Goal: Task Accomplishment & Management: Complete application form

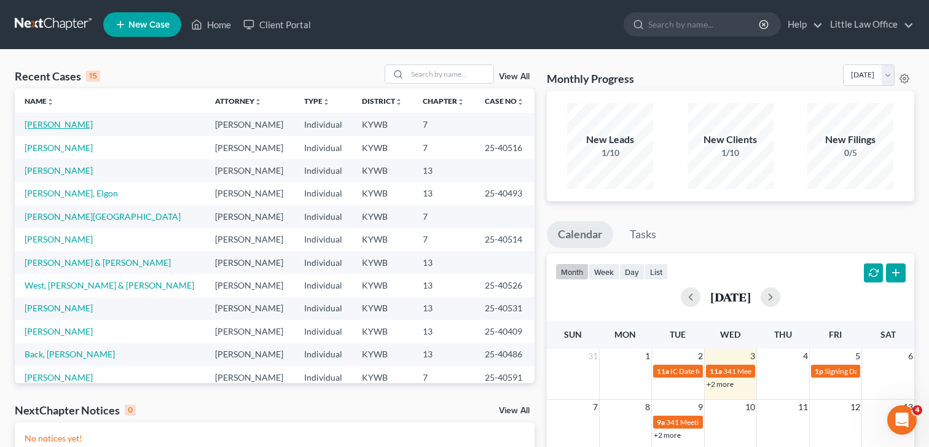
click at [76, 127] on link "[PERSON_NAME]" at bounding box center [59, 124] width 68 height 10
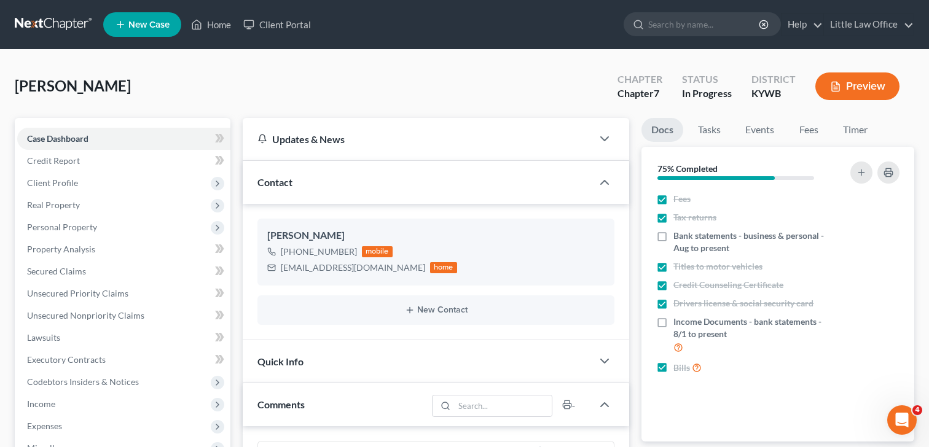
scroll to position [215, 0]
click at [79, 183] on span "Client Profile" at bounding box center [123, 183] width 213 height 22
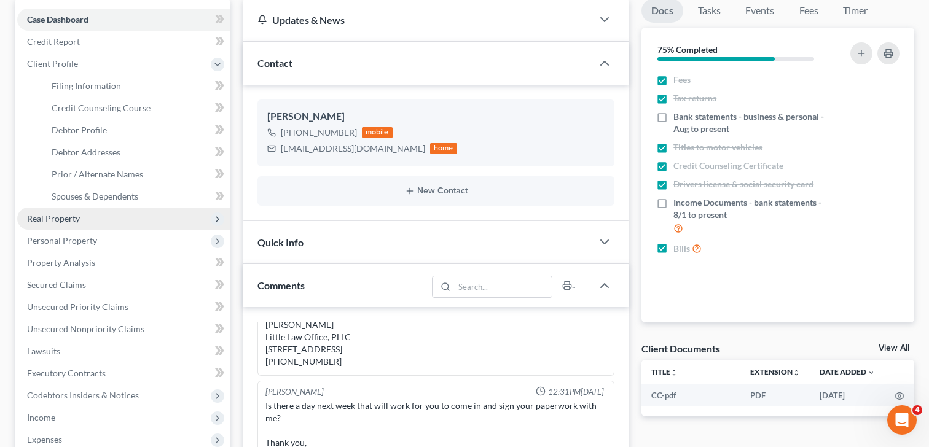
click at [61, 204] on ul "Case Dashboard Payments Invoices Payments Payments Credit Report Client Profile" at bounding box center [123, 274] width 213 height 531
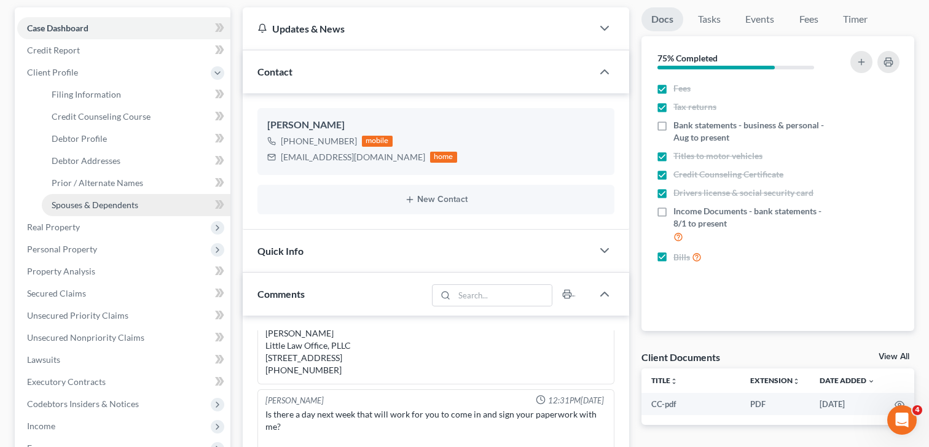
scroll to position [108, 0]
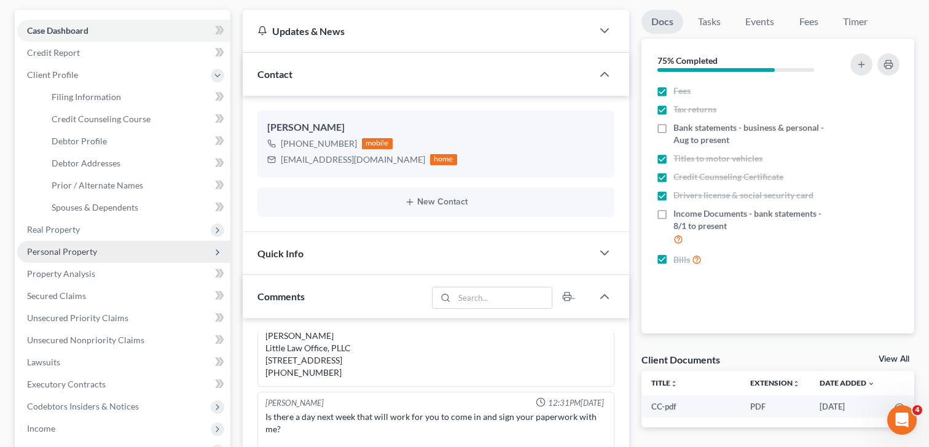
click at [69, 250] on span "Personal Property" at bounding box center [62, 251] width 70 height 10
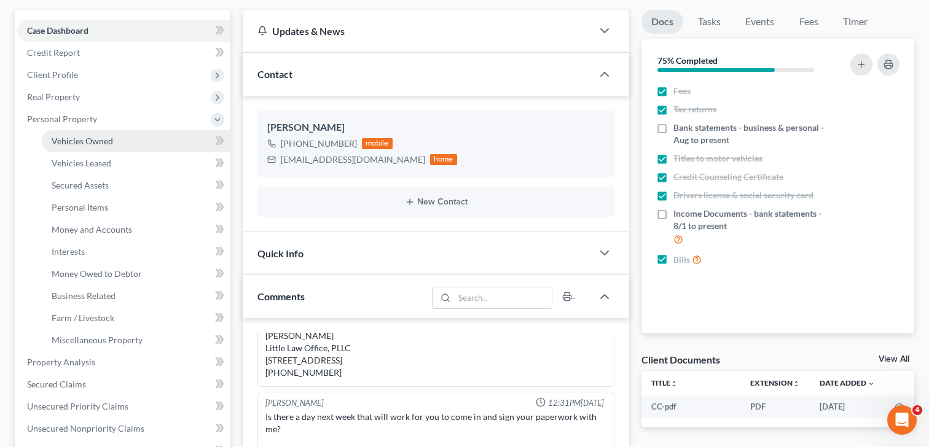
click at [75, 143] on span "Vehicles Owned" at bounding box center [82, 141] width 61 height 10
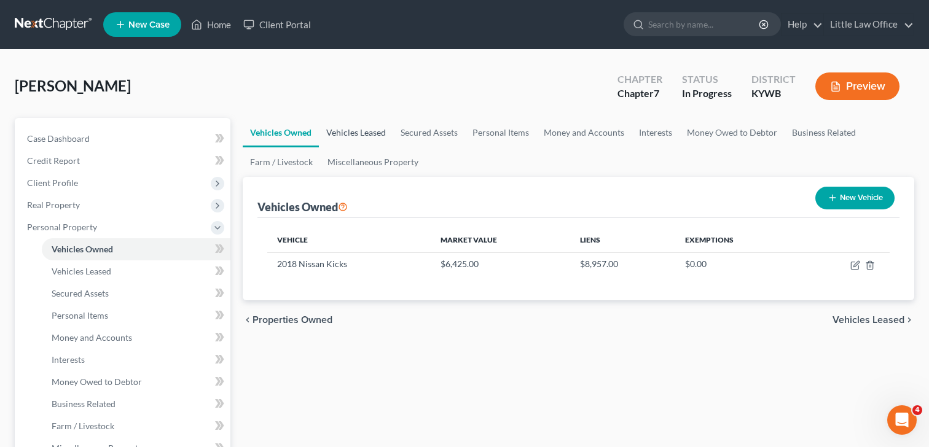
click at [372, 132] on link "Vehicles Leased" at bounding box center [356, 133] width 74 height 30
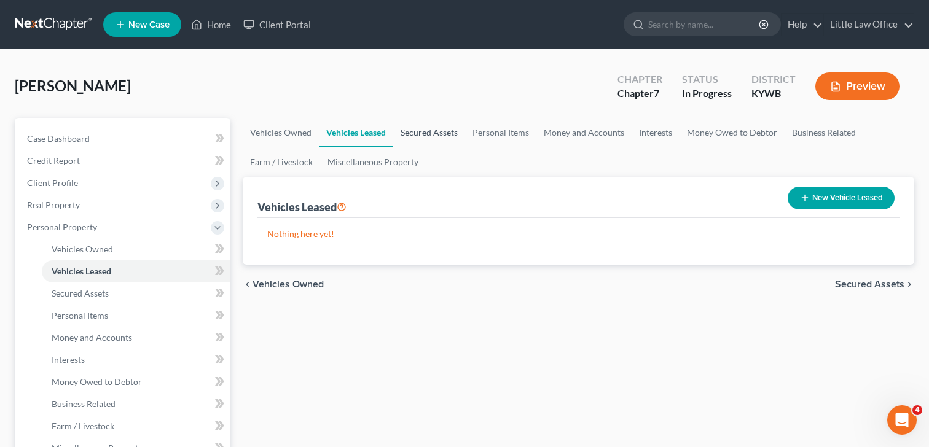
click at [425, 132] on link "Secured Assets" at bounding box center [429, 133] width 72 height 30
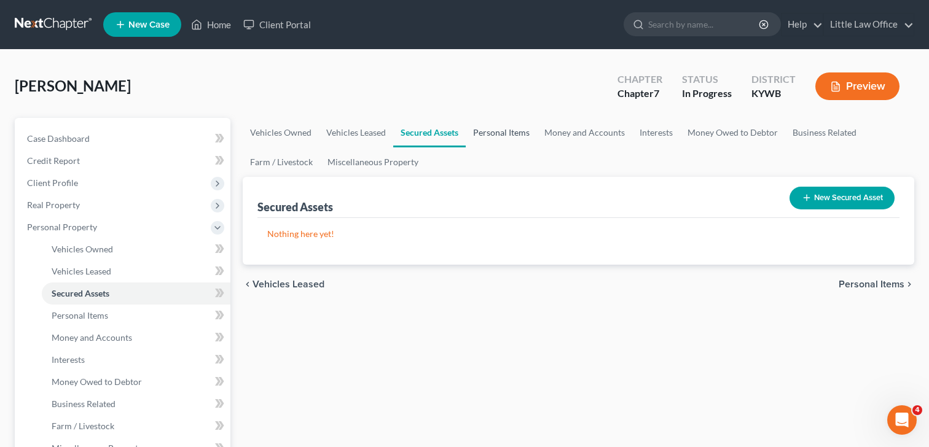
click at [472, 130] on link "Personal Items" at bounding box center [501, 133] width 71 height 30
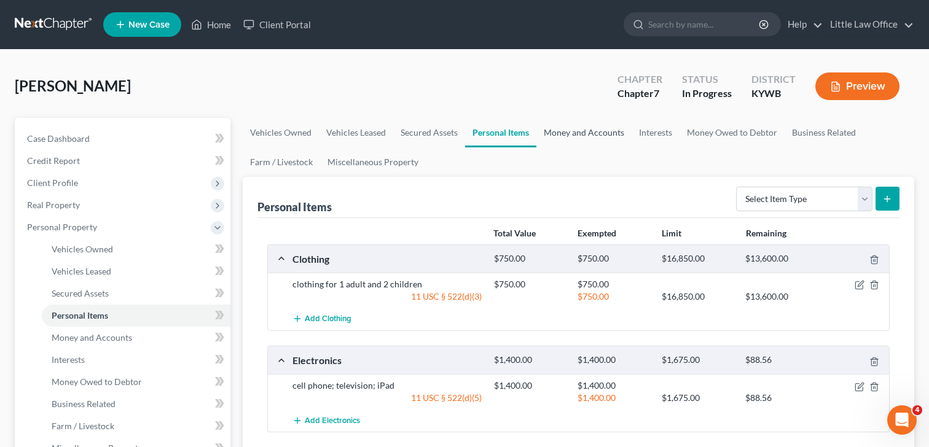
click at [580, 131] on link "Money and Accounts" at bounding box center [584, 133] width 95 height 30
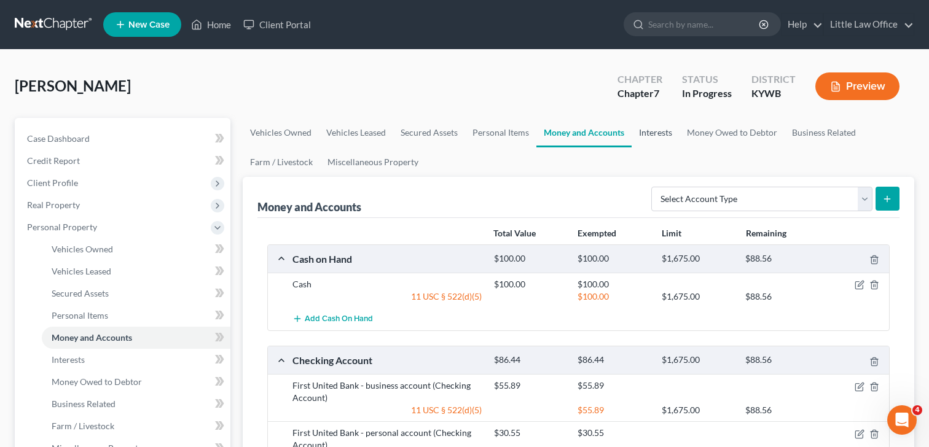
click at [650, 140] on link "Interests" at bounding box center [656, 133] width 48 height 30
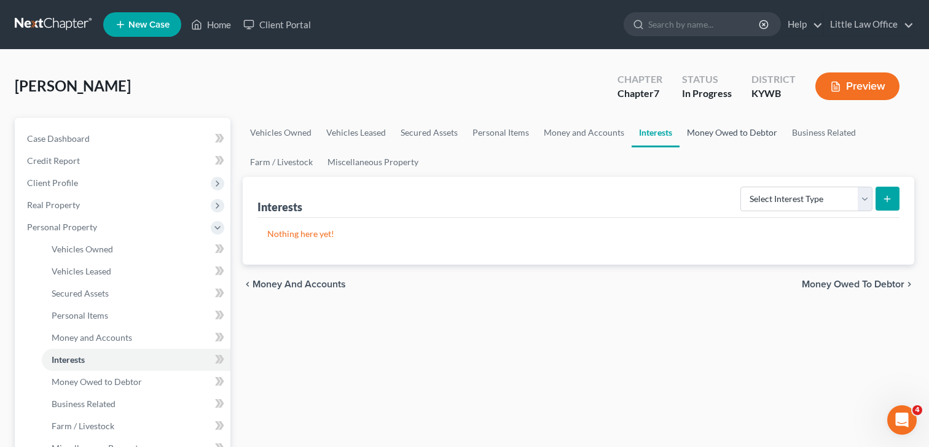
click at [720, 133] on link "Money Owed to Debtor" at bounding box center [732, 133] width 105 height 30
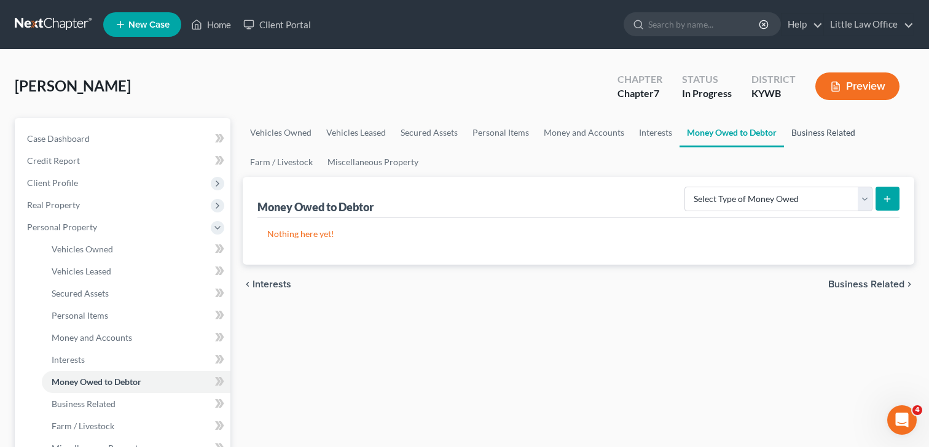
click at [823, 132] on link "Business Related" at bounding box center [823, 133] width 79 height 30
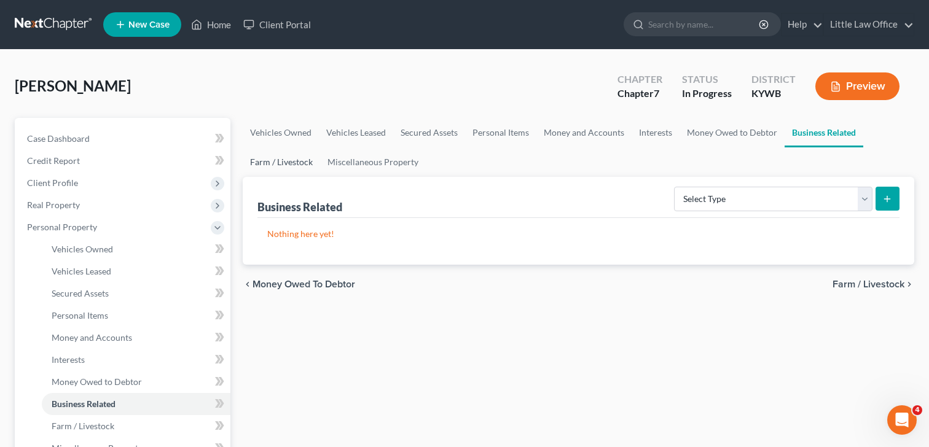
click at [266, 163] on link "Farm / Livestock" at bounding box center [281, 163] width 77 height 30
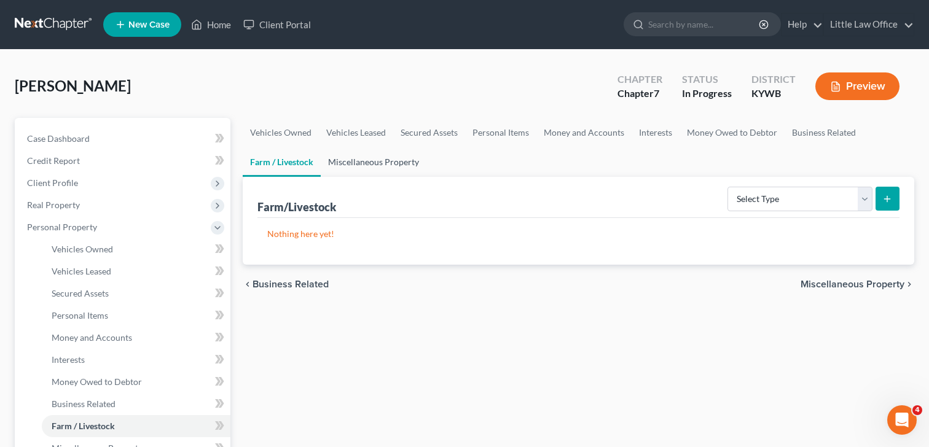
click at [356, 162] on link "Miscellaneous Property" at bounding box center [374, 163] width 106 height 30
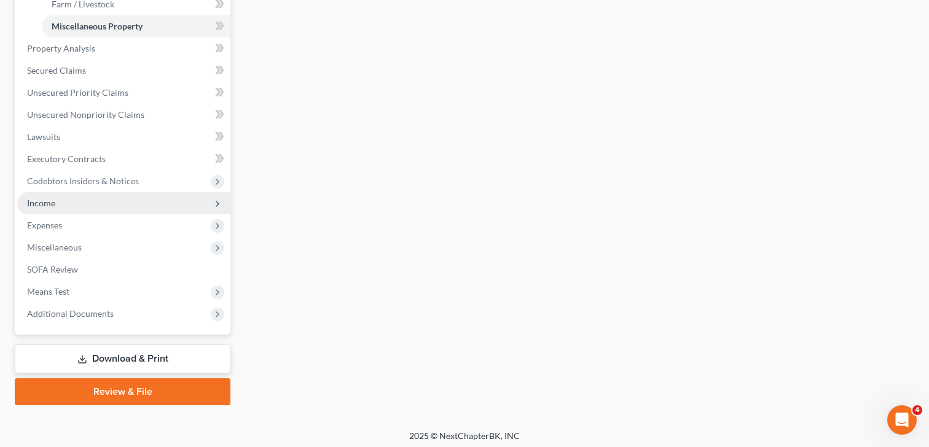
scroll to position [426, 0]
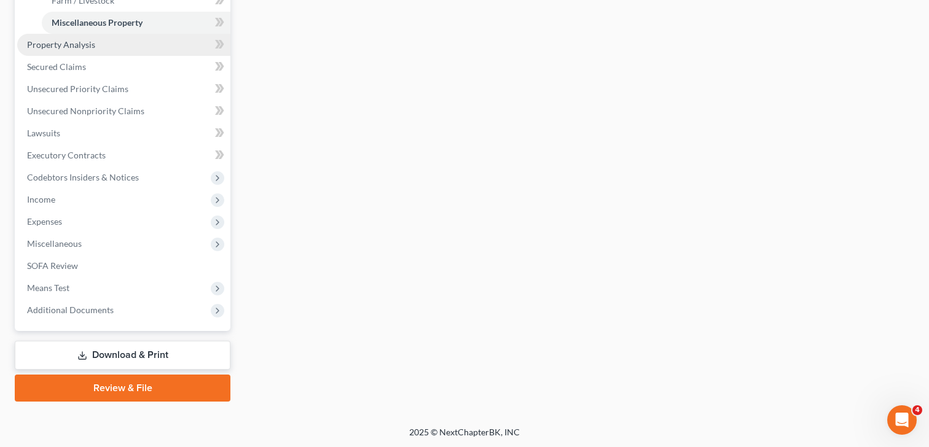
click at [103, 50] on link "Property Analysis" at bounding box center [123, 45] width 213 height 22
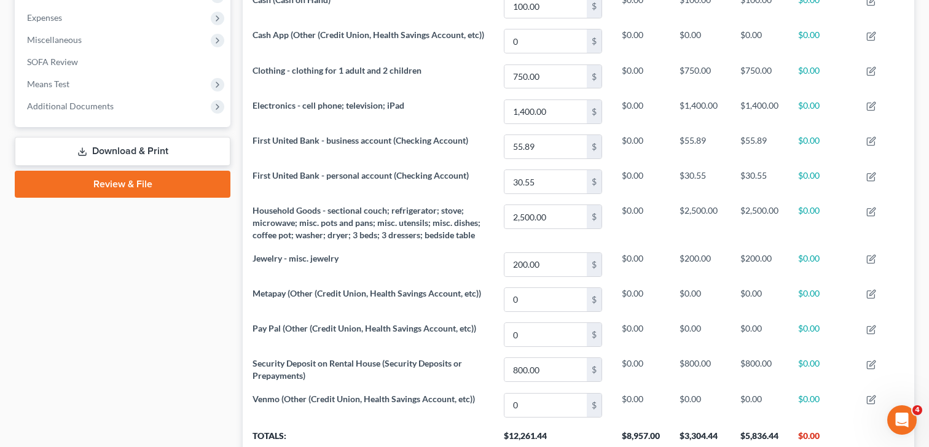
scroll to position [407, 0]
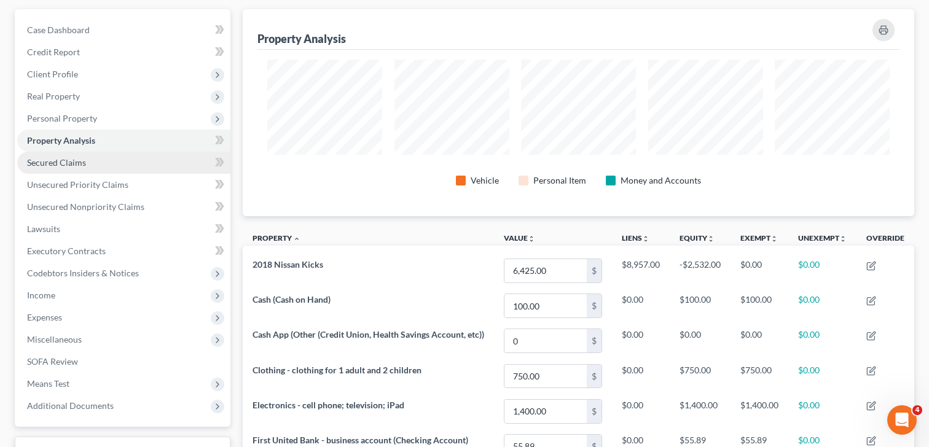
click at [79, 163] on span "Secured Claims" at bounding box center [56, 162] width 59 height 10
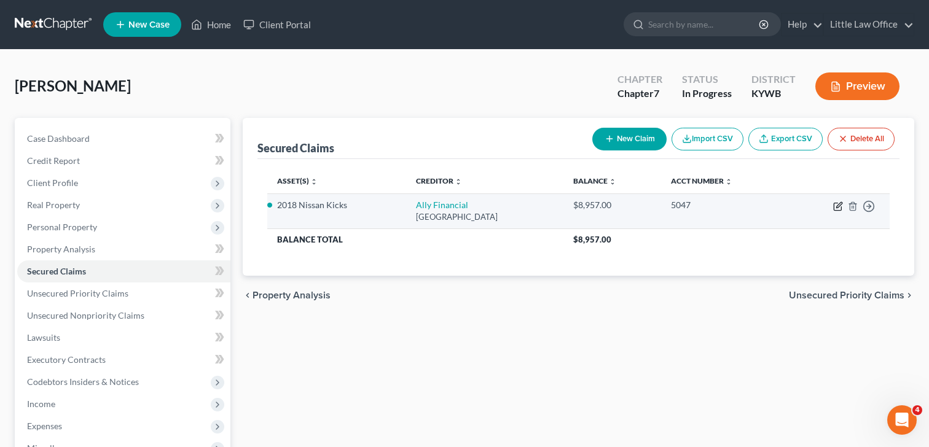
click at [840, 203] on icon "button" at bounding box center [839, 205] width 6 height 6
select select "28"
select select "0"
select select "2"
select select "0"
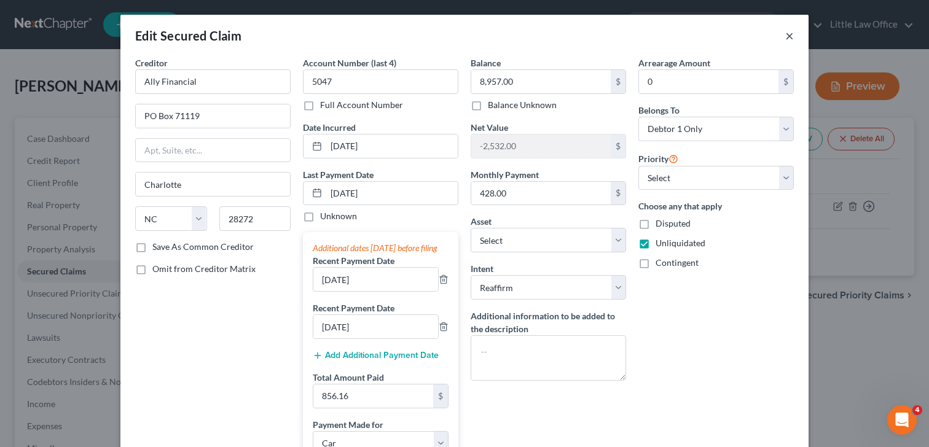
click at [787, 31] on button "×" at bounding box center [789, 35] width 9 height 15
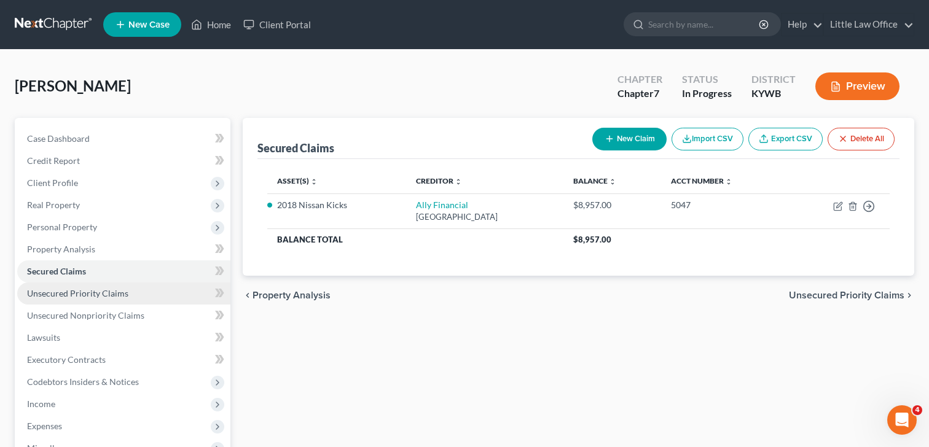
click at [105, 301] on link "Unsecured Priority Claims" at bounding box center [123, 294] width 213 height 22
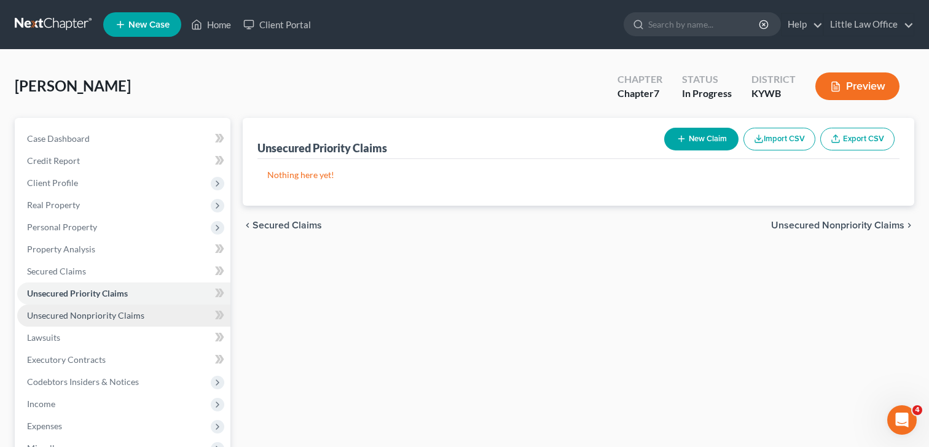
click at [114, 322] on link "Unsecured Nonpriority Claims" at bounding box center [123, 316] width 213 height 22
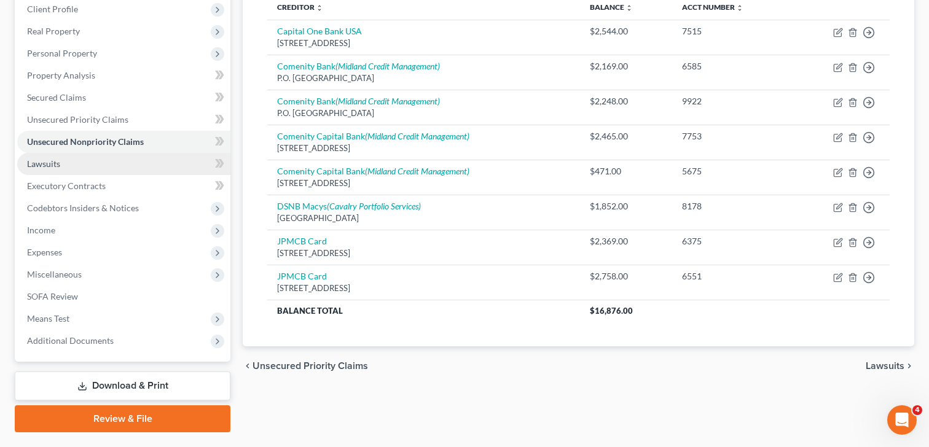
scroll to position [175, 0]
click at [56, 165] on span "Lawsuits" at bounding box center [43, 162] width 33 height 10
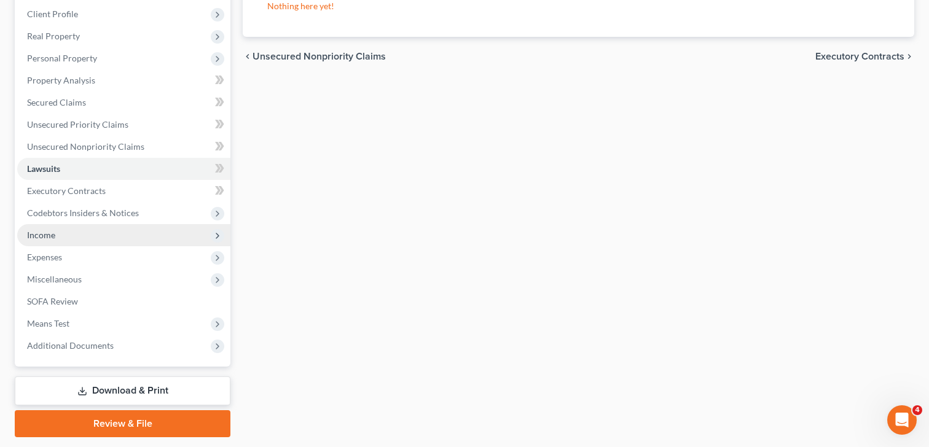
scroll to position [171, 0]
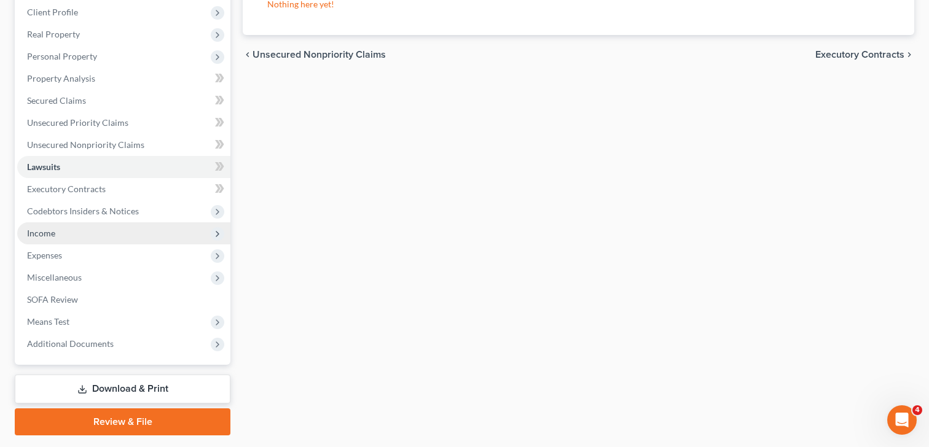
click at [61, 243] on span "Income" at bounding box center [123, 233] width 213 height 22
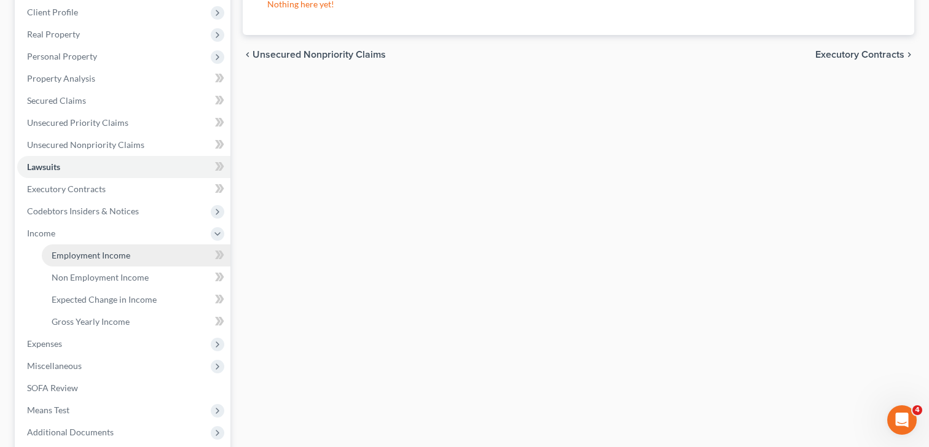
click at [63, 254] on span "Employment Income" at bounding box center [91, 255] width 79 height 10
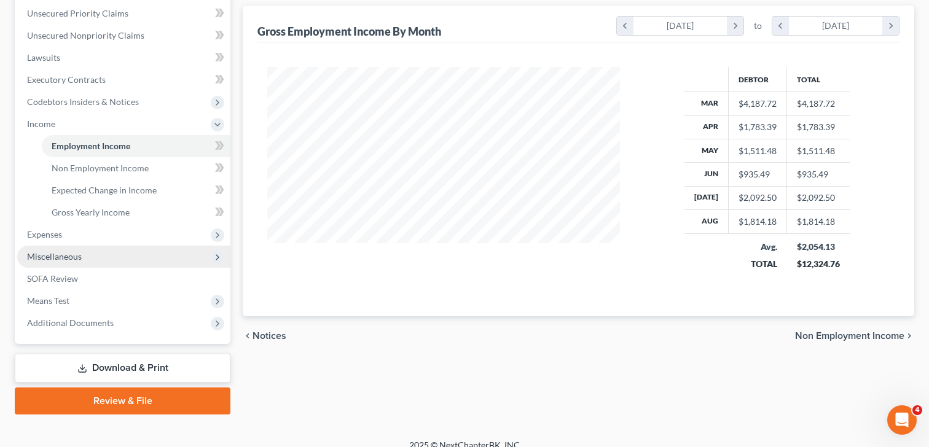
scroll to position [265, 0]
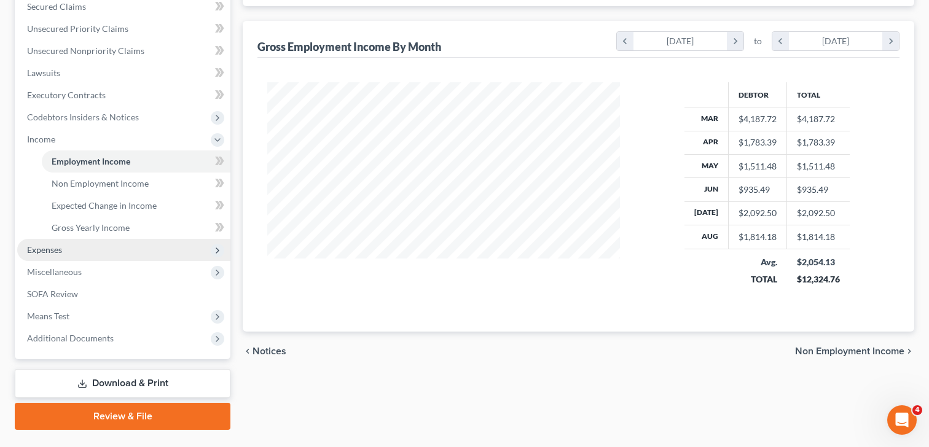
click at [71, 254] on span "Expenses" at bounding box center [123, 250] width 213 height 22
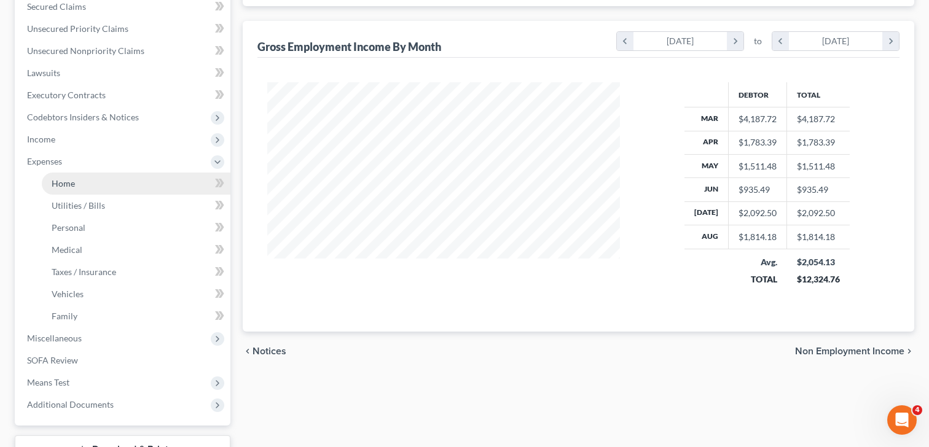
click at [80, 182] on link "Home" at bounding box center [136, 184] width 189 height 22
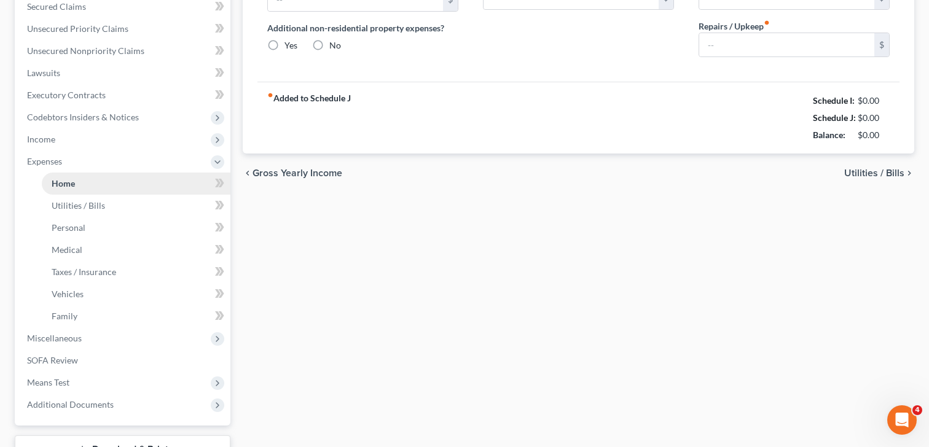
type input "0.00"
radio input "true"
type input "0.00"
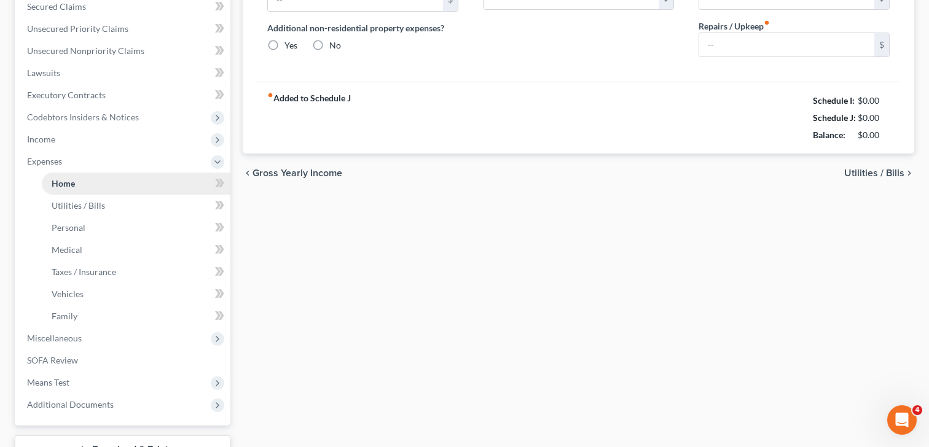
type input "0.00"
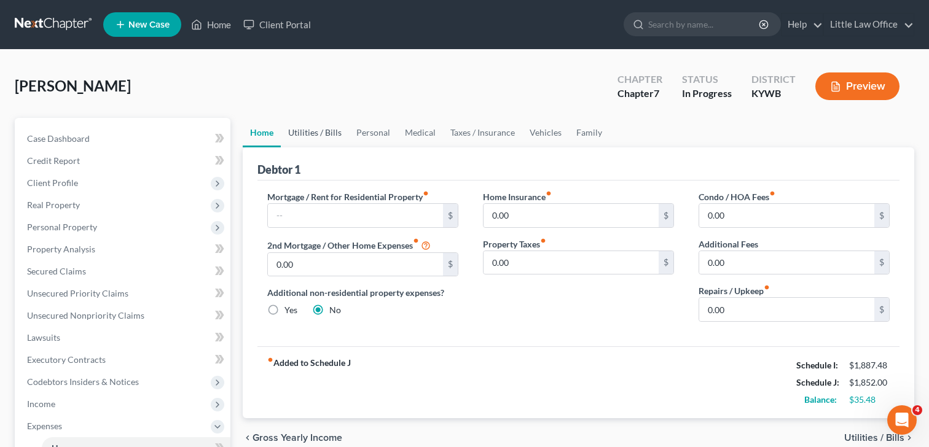
click at [312, 133] on link "Utilities / Bills" at bounding box center [315, 133] width 68 height 30
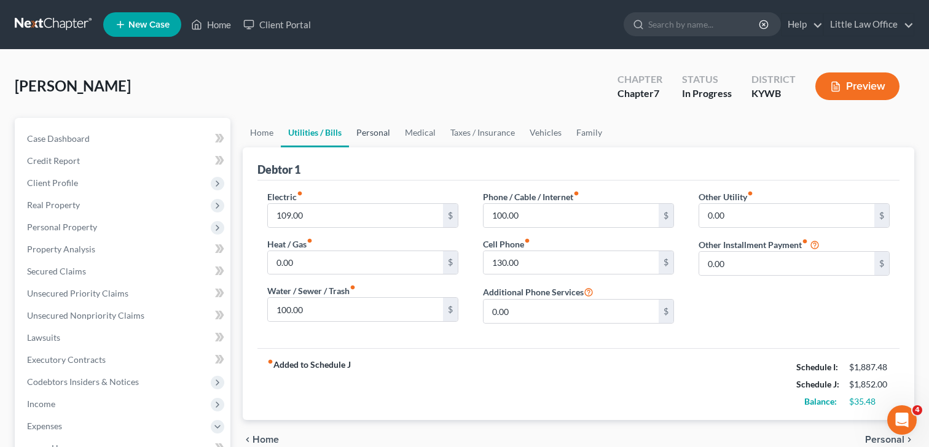
click at [389, 130] on link "Personal" at bounding box center [373, 133] width 49 height 30
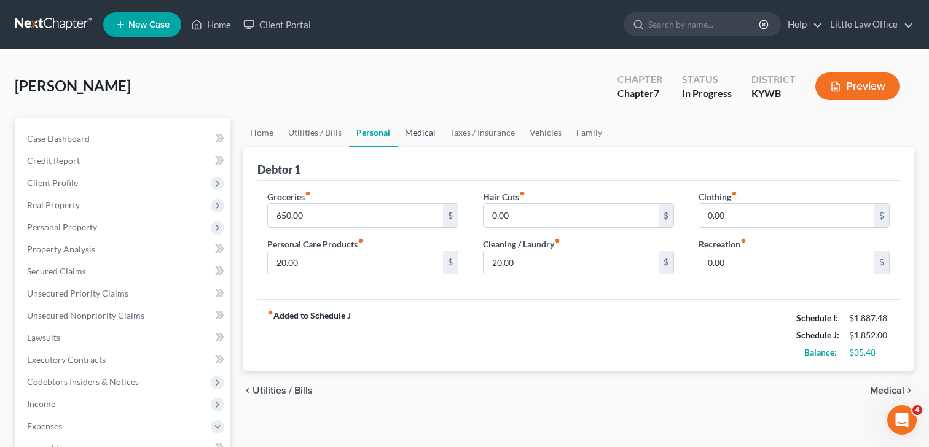
click at [422, 132] on link "Medical" at bounding box center [420, 133] width 45 height 30
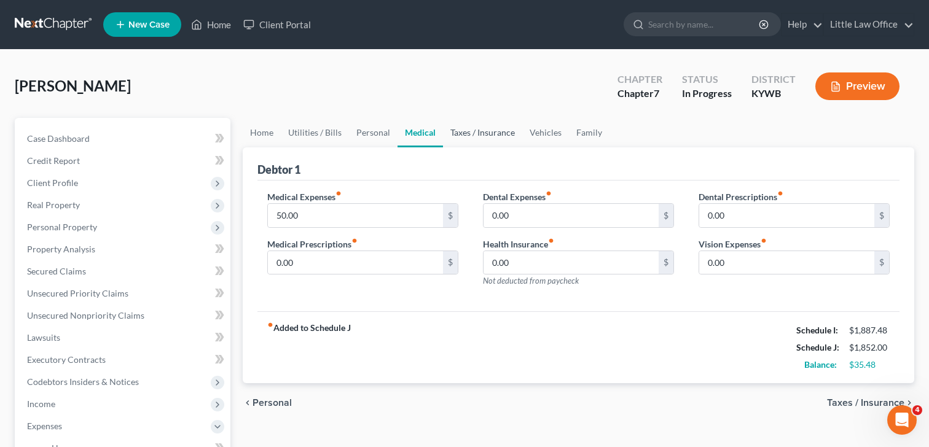
click at [459, 132] on link "Taxes / Insurance" at bounding box center [482, 133] width 79 height 30
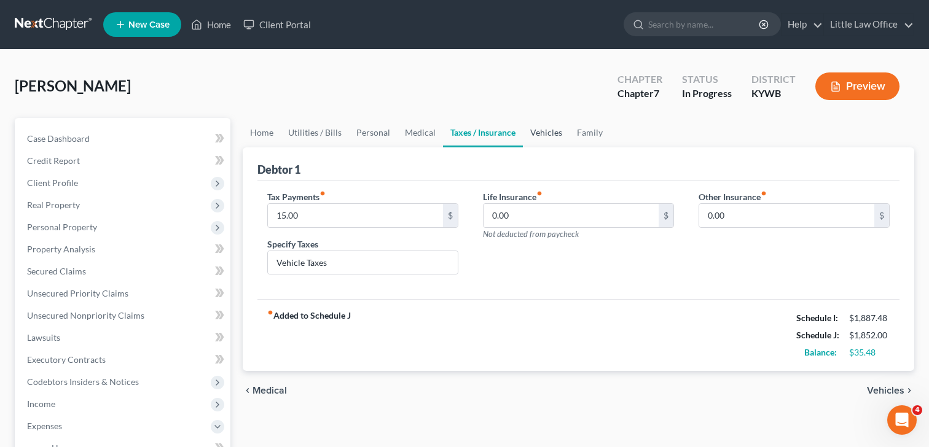
click at [546, 135] on link "Vehicles" at bounding box center [546, 133] width 47 height 30
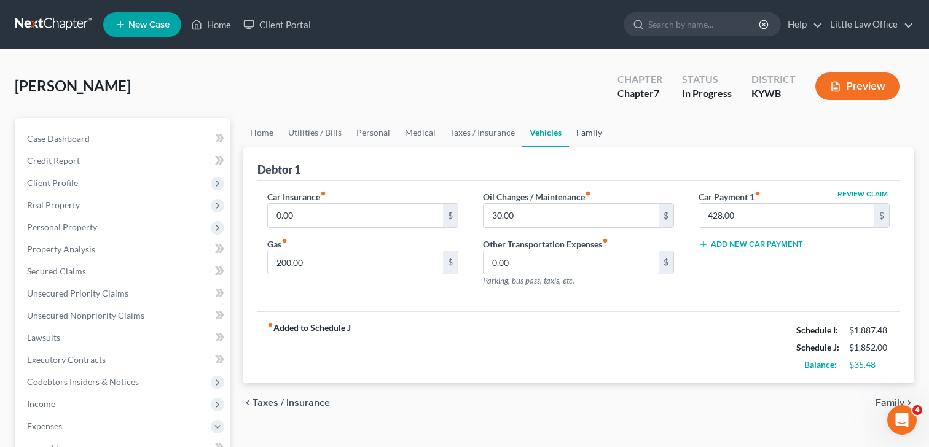
click at [581, 138] on link "Family" at bounding box center [589, 133] width 41 height 30
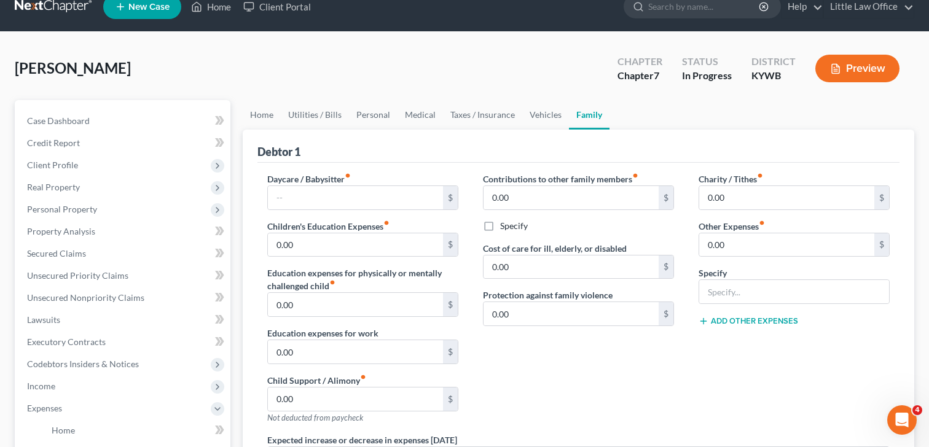
scroll to position [19, 0]
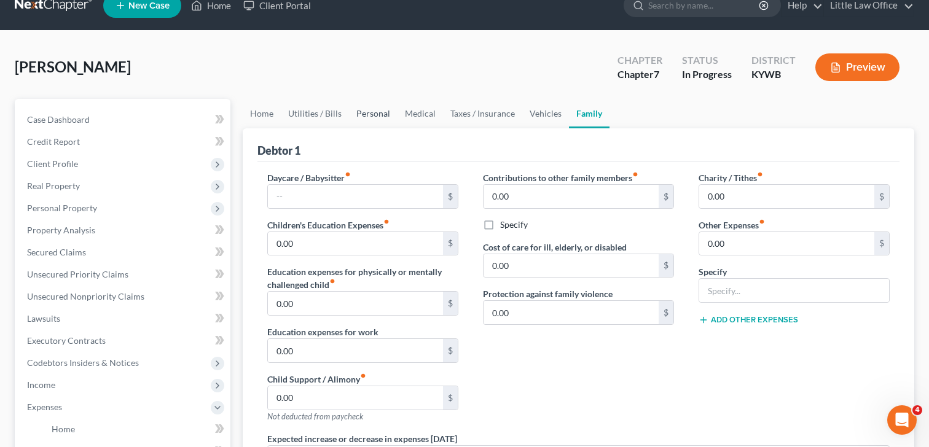
click at [365, 112] on link "Personal" at bounding box center [373, 114] width 49 height 30
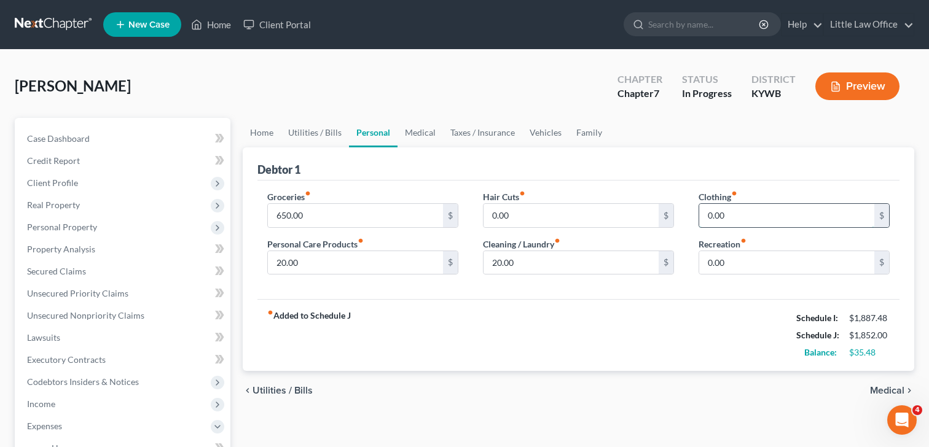
click at [725, 218] on input "0.00" at bounding box center [786, 215] width 175 height 23
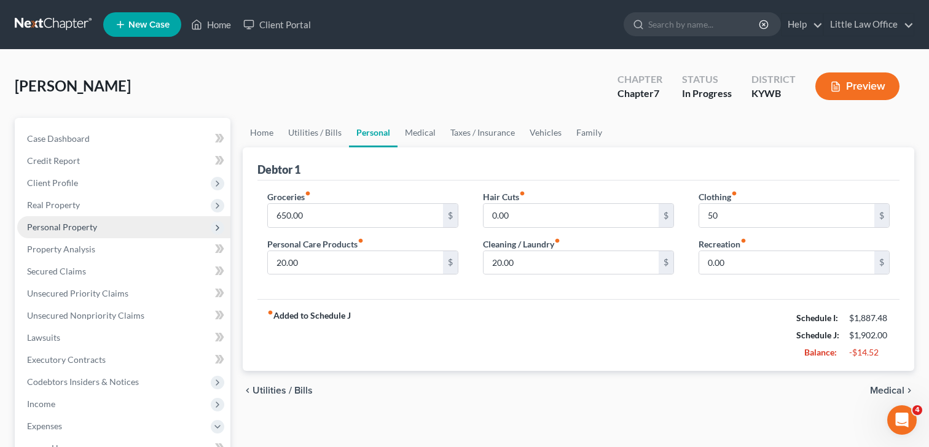
click at [40, 219] on span "Personal Property" at bounding box center [123, 227] width 213 height 22
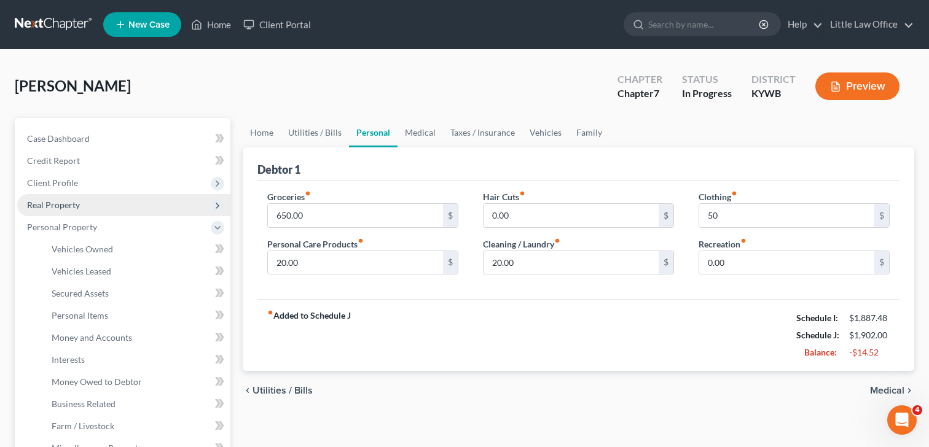
click at [60, 195] on span "Real Property" at bounding box center [123, 205] width 213 height 22
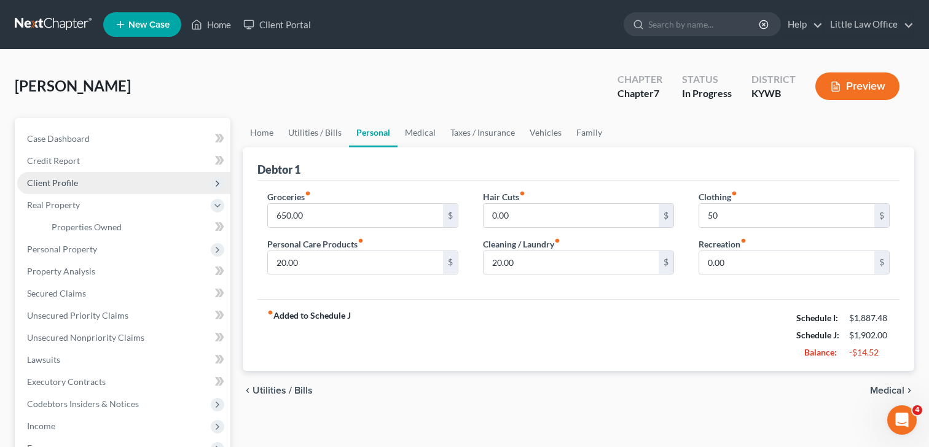
click at [67, 179] on span "Client Profile" at bounding box center [52, 183] width 51 height 10
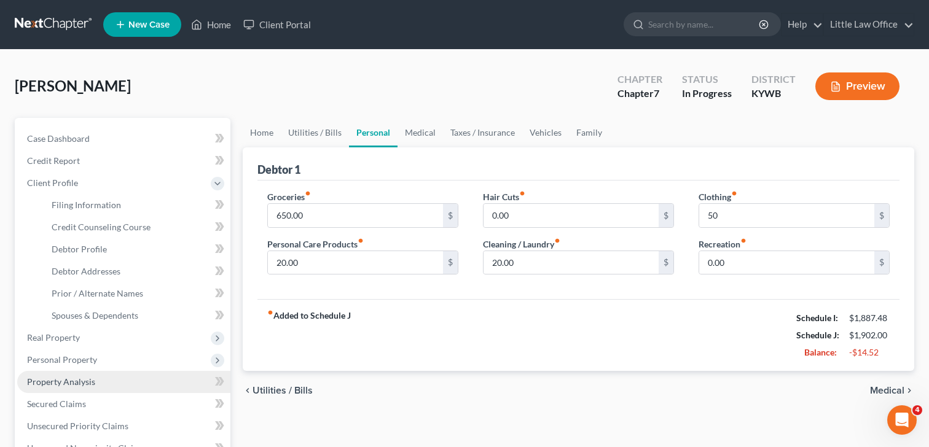
click at [98, 376] on link "Property Analysis" at bounding box center [123, 382] width 213 height 22
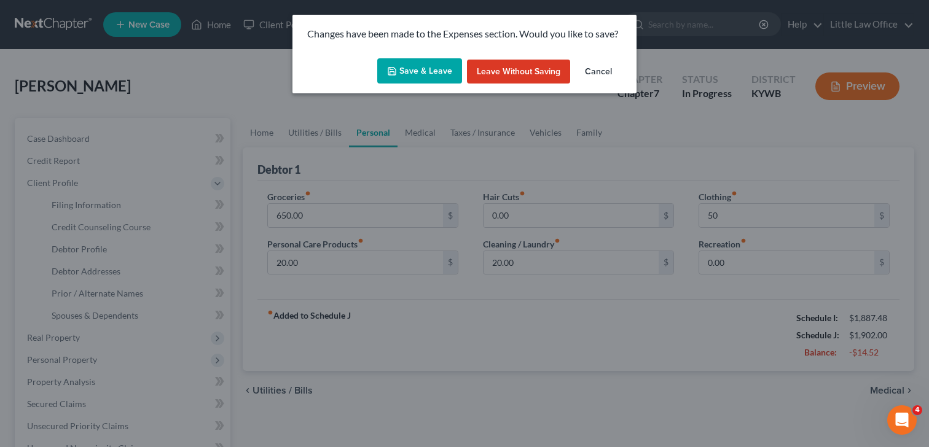
click at [428, 76] on button "Save & Leave" at bounding box center [419, 71] width 85 height 26
type input "50.00"
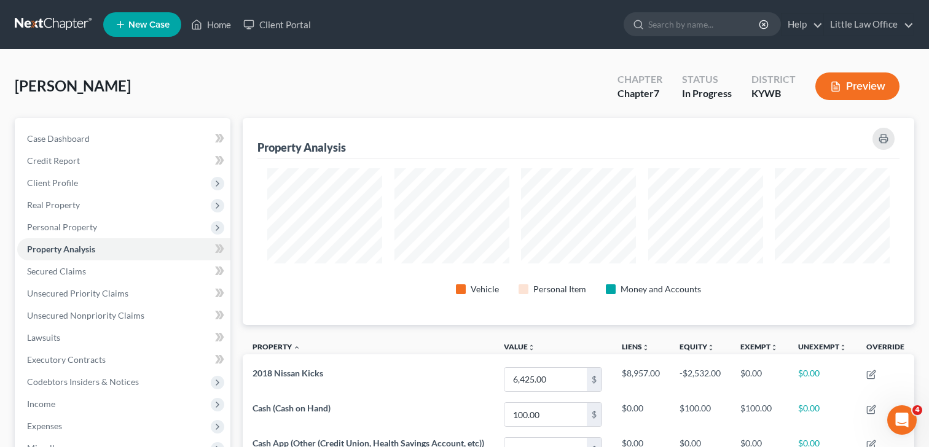
scroll to position [207, 672]
